Goal: Task Accomplishment & Management: Use online tool/utility

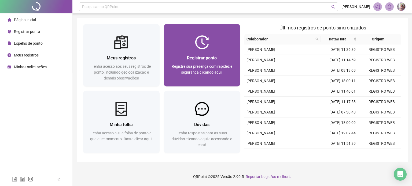
click at [224, 64] on span "Registre sua presença com rapidez e segurança clicando aqui!" at bounding box center [202, 69] width 61 height 10
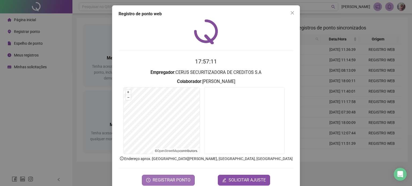
click at [167, 179] on span "REGISTRAR PONTO" at bounding box center [171, 180] width 38 height 6
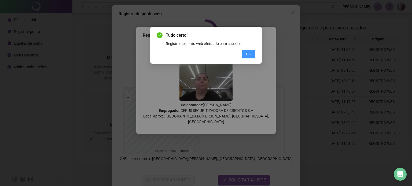
click at [250, 51] on span "OK" at bounding box center [248, 54] width 5 height 6
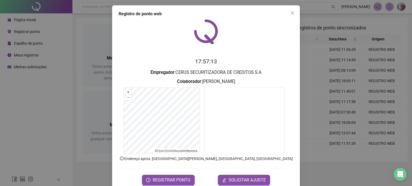
click at [291, 8] on div "Registro de ponto web 17:57:13 Empregador : CERUS SECURITIZADORA DE CREDITOS S.…" at bounding box center [206, 98] width 188 height 186
click at [290, 14] on icon "close" at bounding box center [292, 13] width 4 height 4
